Goal: Information Seeking & Learning: Compare options

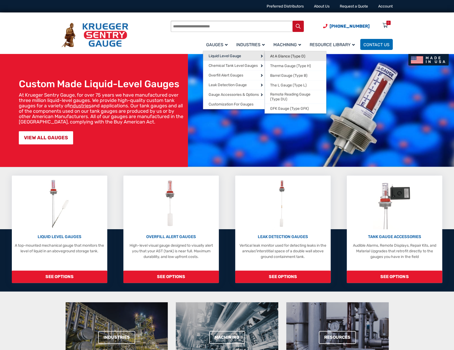
click at [276, 55] on span "At A Glance (Type D)" at bounding box center [287, 56] width 35 height 5
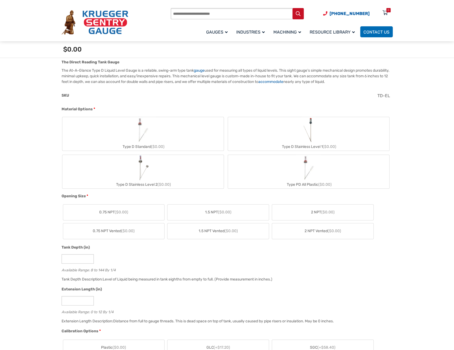
scroll to position [188, 0]
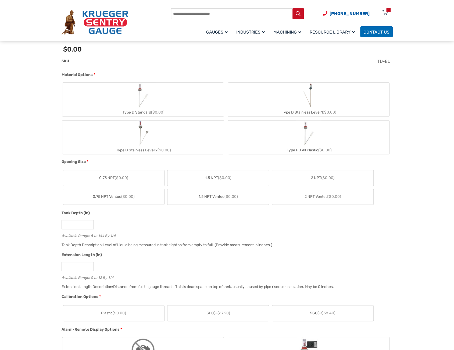
click at [100, 105] on label "Type D Standard ($0.00)" at bounding box center [142, 100] width 161 height 34
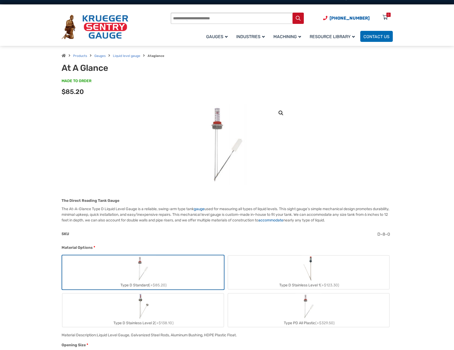
scroll to position [0, 0]
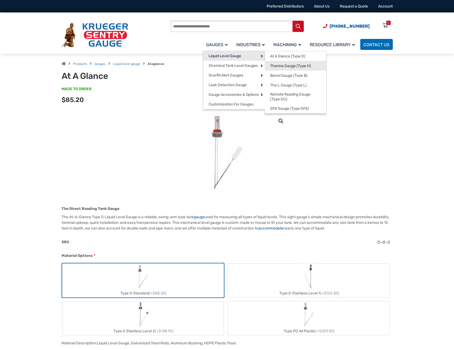
click at [284, 67] on span "Therma Gauge (Type H)" at bounding box center [290, 66] width 41 height 5
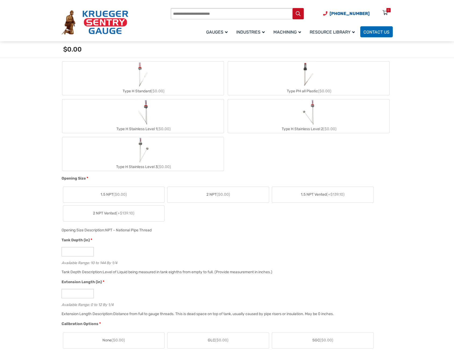
scroll to position [242, 0]
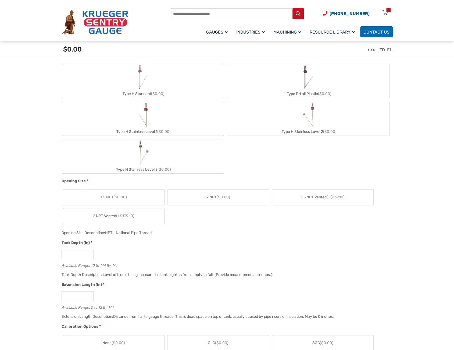
click at [146, 78] on img "Type H Standard" at bounding box center [143, 77] width 15 height 26
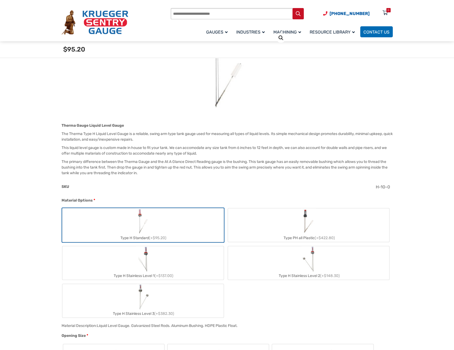
scroll to position [81, 0]
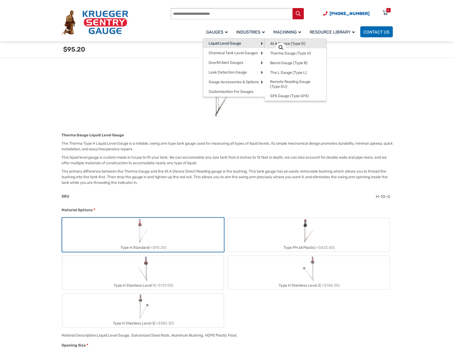
click at [271, 45] on span "At A Glance (Type D)" at bounding box center [287, 43] width 35 height 5
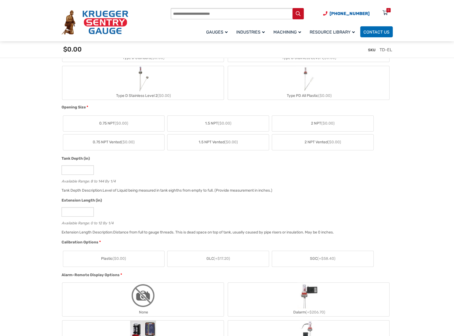
scroll to position [269, 0]
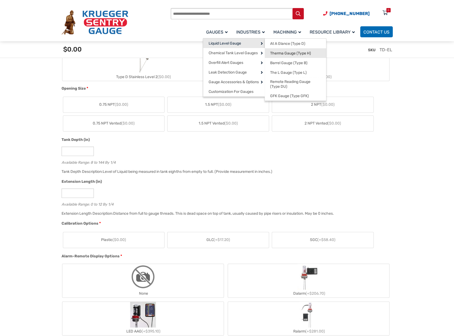
click at [279, 52] on span "Therma Gauge (Type H)" at bounding box center [290, 53] width 41 height 5
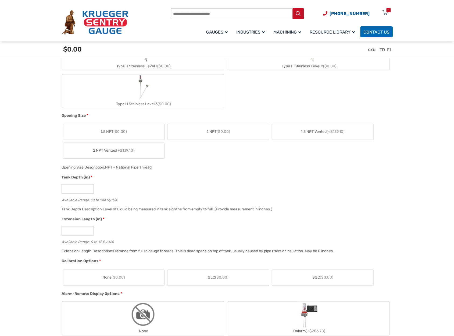
scroll to position [322, 0]
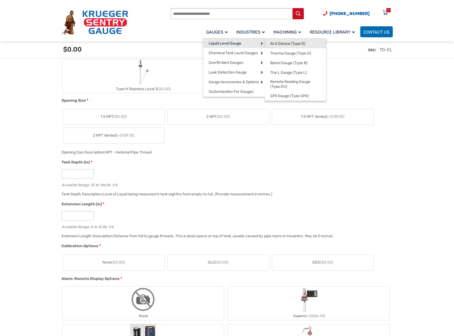
click at [277, 44] on span "At A Glance (Type D)" at bounding box center [287, 43] width 35 height 5
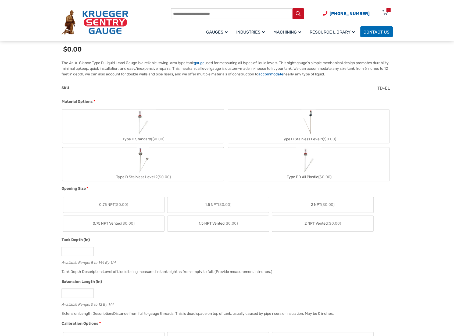
scroll to position [242, 0]
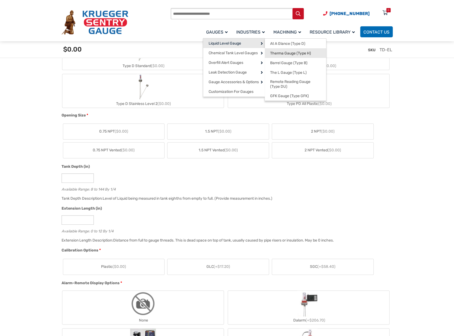
click at [276, 53] on span "Therma Gauge (Type H)" at bounding box center [290, 53] width 41 height 5
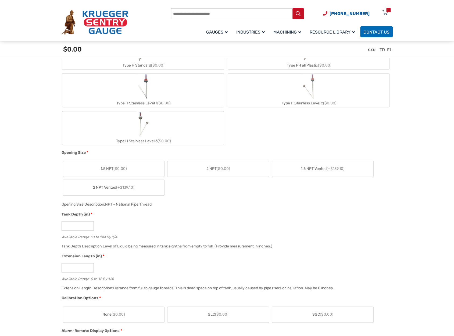
scroll to position [322, 0]
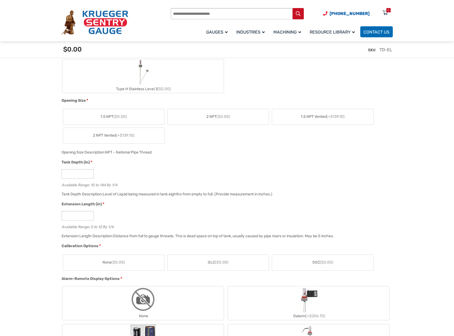
click at [100, 186] on div "Available Range: 10 to 144 By 1/4" at bounding box center [226, 184] width 328 height 5
drag, startPoint x: 99, startPoint y: 185, endPoint x: 106, endPoint y: 186, distance: 6.6
click at [106, 186] on div "Available Range: 10 to 144 By 1/4" at bounding box center [226, 184] width 328 height 5
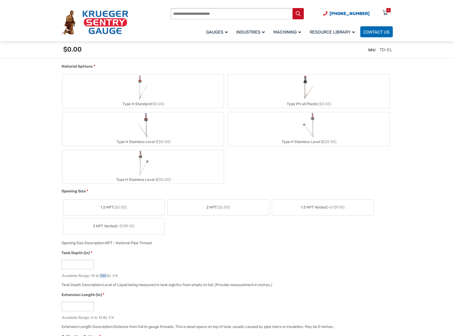
scroll to position [215, 0]
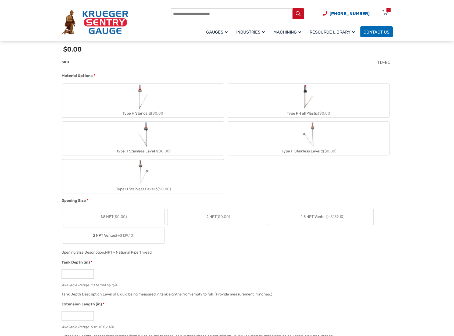
click at [291, 105] on label "Type PH all Plastic ($0.00)" at bounding box center [308, 101] width 161 height 34
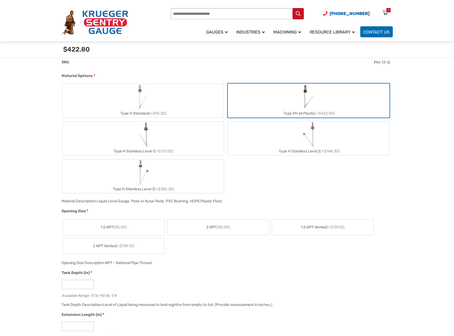
click at [159, 187] on span "(+$382.30)" at bounding box center [164, 189] width 20 height 5
type input "**"
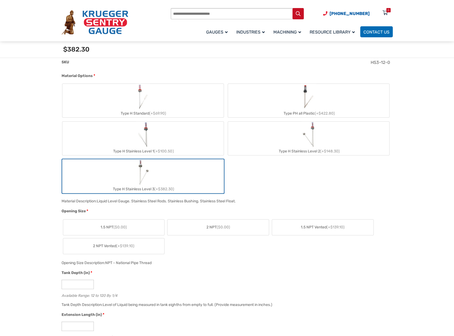
click at [335, 150] on span "(+$148.30)" at bounding box center [330, 151] width 20 height 5
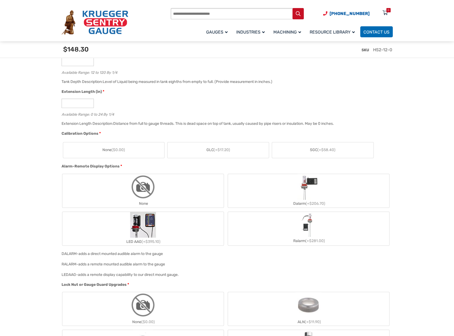
scroll to position [457, 0]
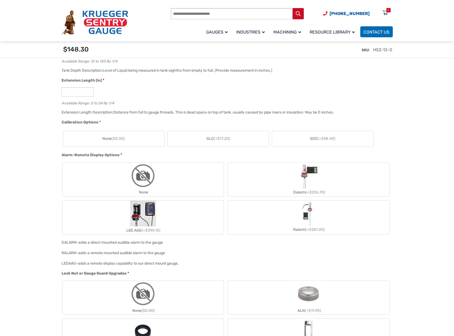
click at [187, 265] on div "LEDAAG- adds a remote display capability to our direct mount gauge." at bounding box center [225, 265] width 331 height 10
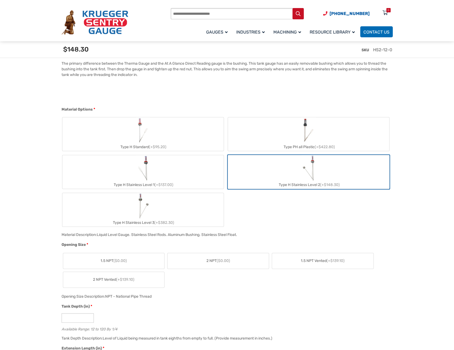
scroll to position [188, 0]
